Goal: Navigation & Orientation: Find specific page/section

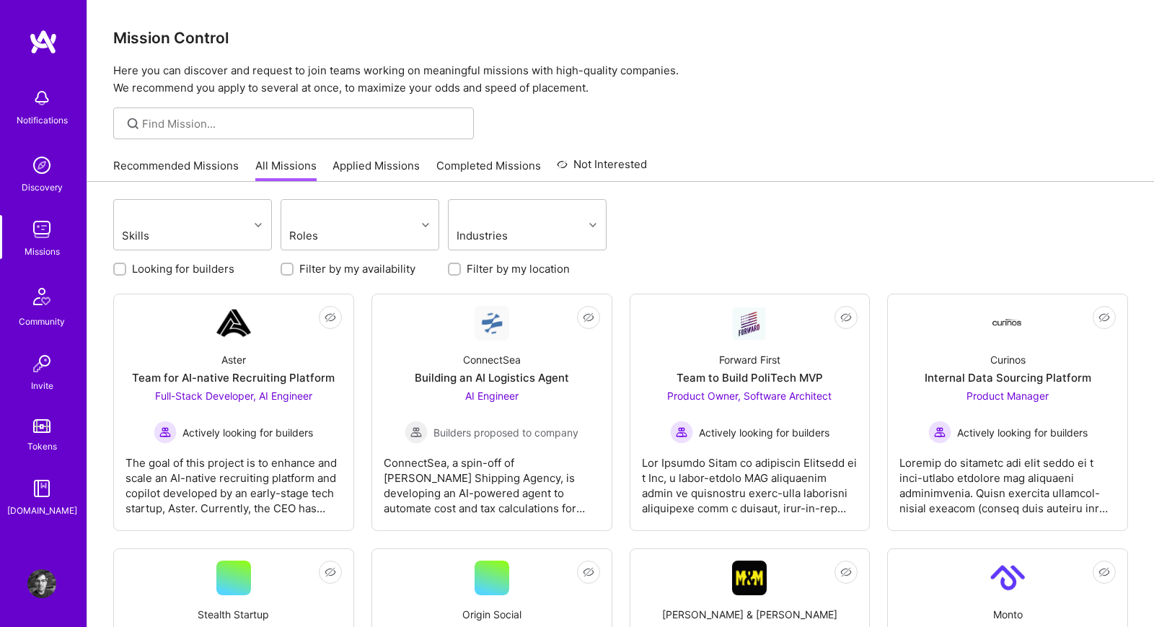
scroll to position [190, 0]
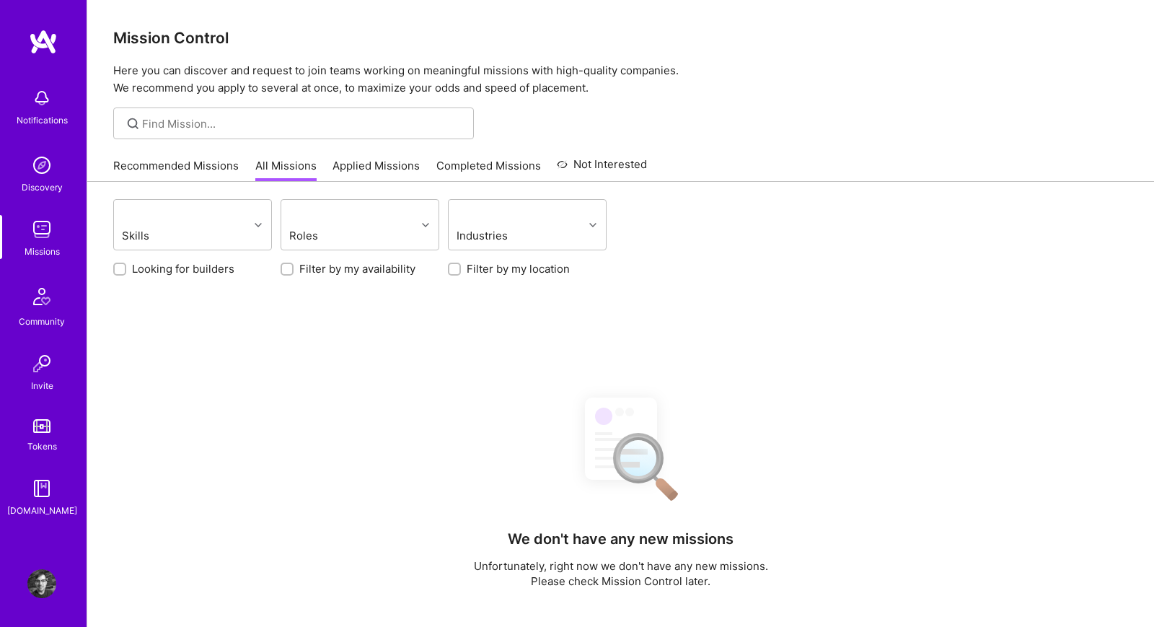
scroll to position [190, 0]
